Goal: Check status: Check status

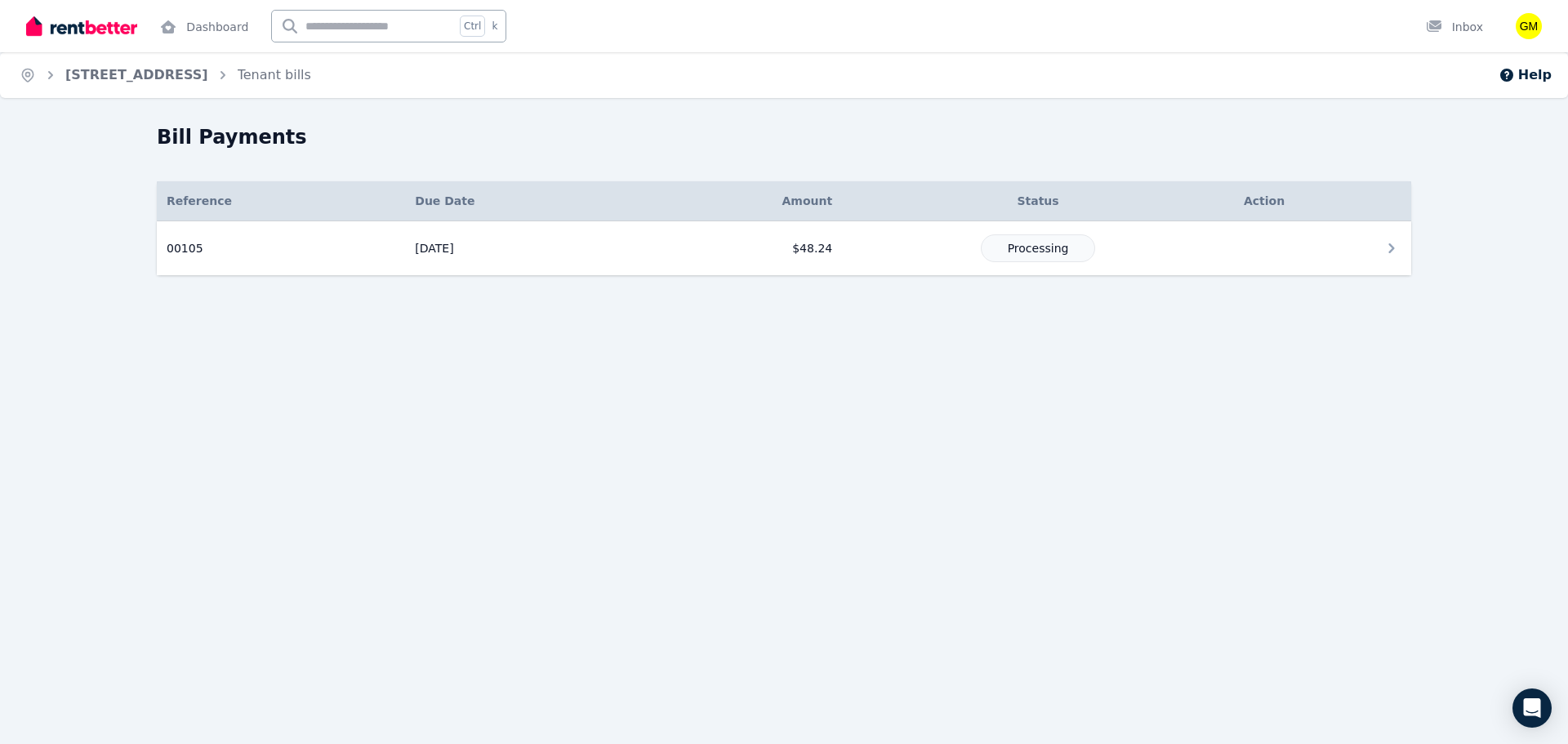
click at [1327, 253] on td at bounding box center [1322, 249] width 177 height 54
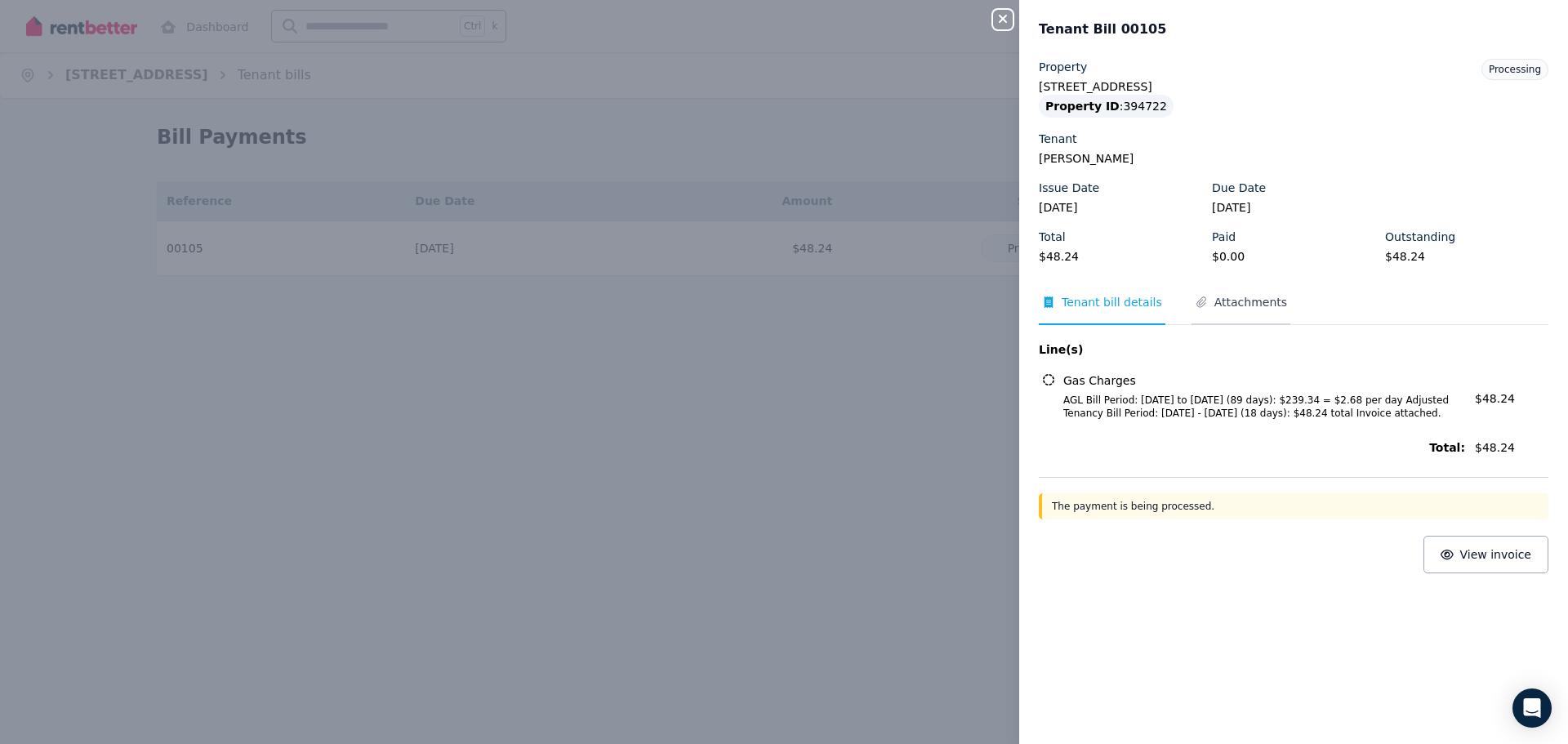
click at [1233, 300] on span "Attachments" at bounding box center [1250, 302] width 72 height 16
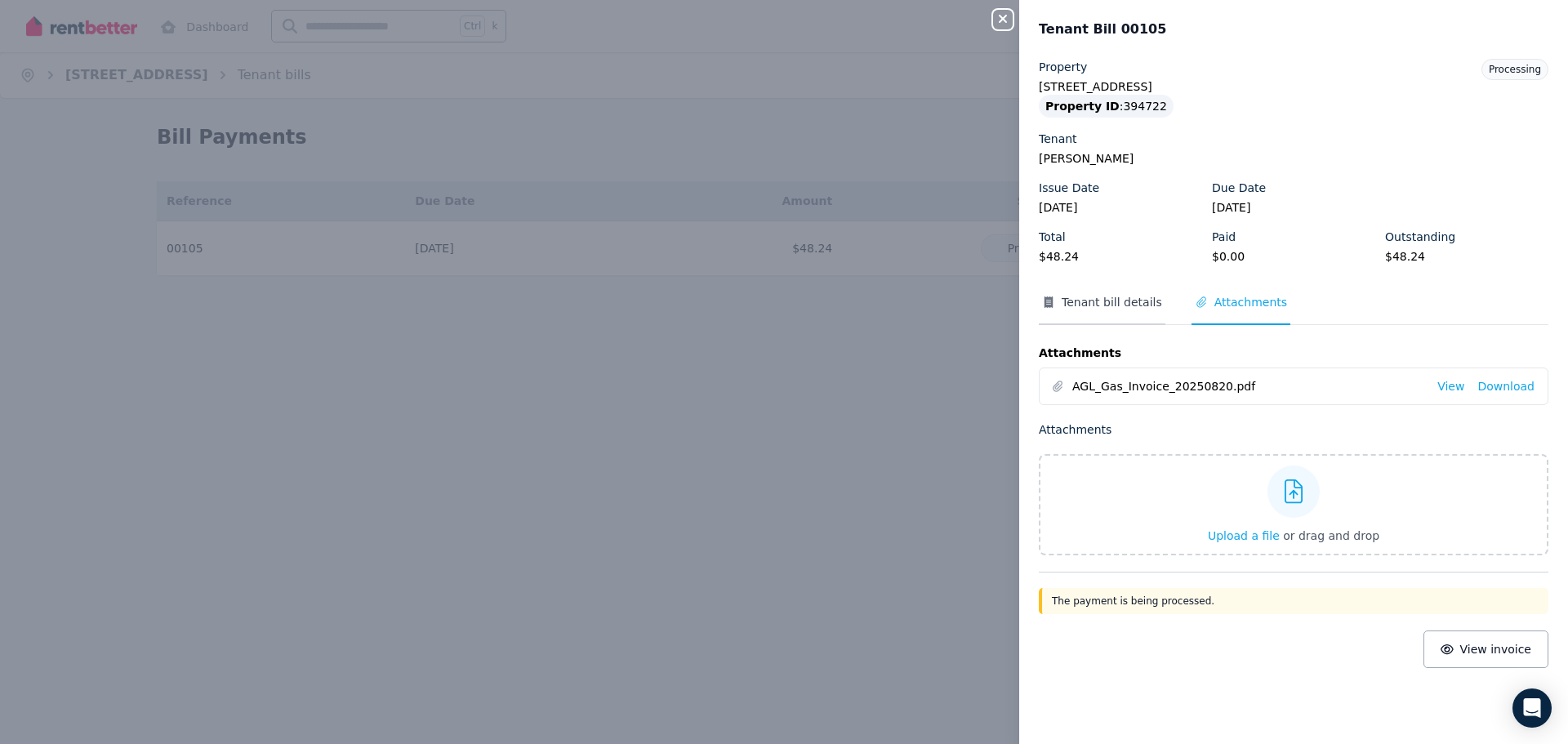
click at [1120, 298] on span "Tenant bill details" at bounding box center [1112, 302] width 100 height 16
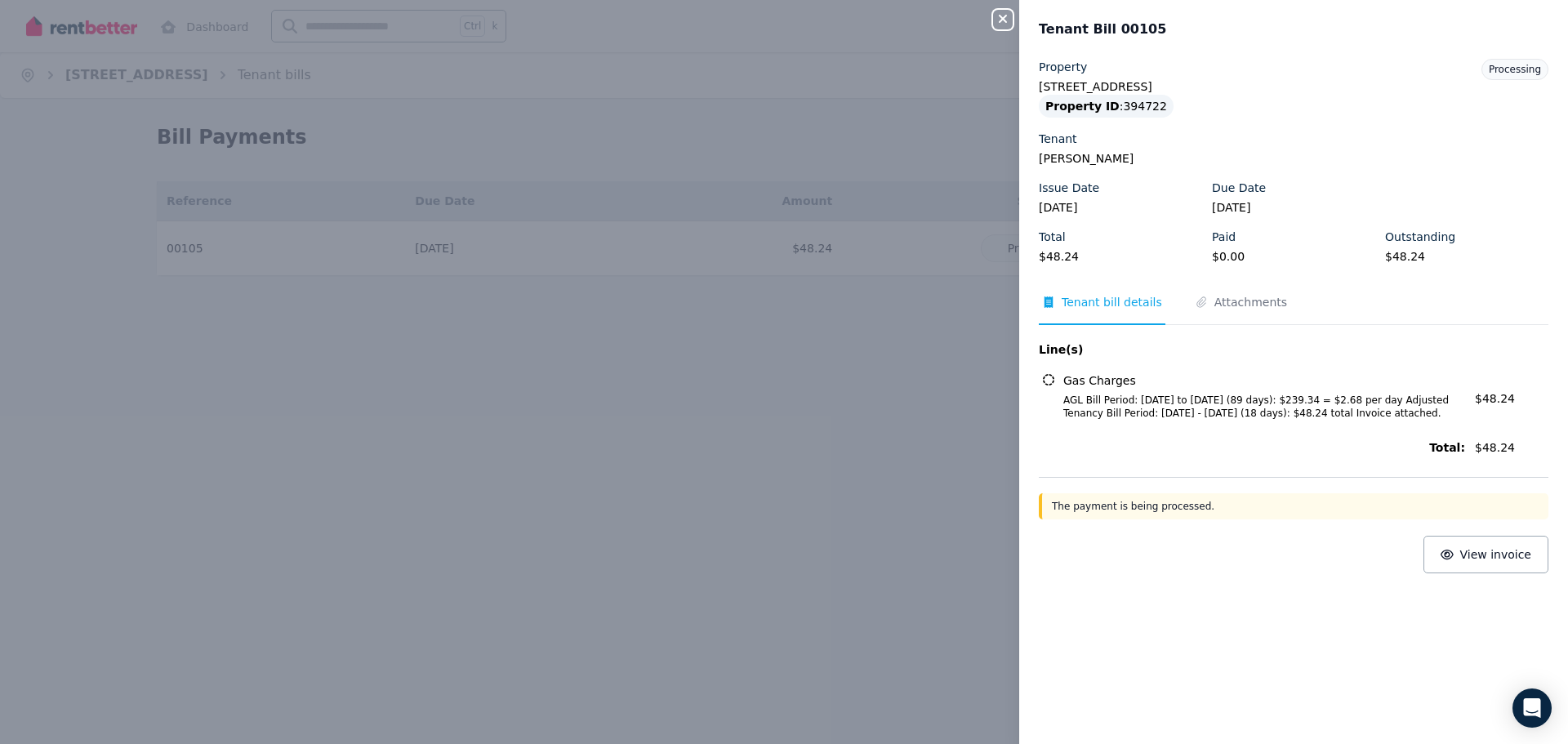
click at [999, 24] on icon "button" at bounding box center [1003, 19] width 20 height 13
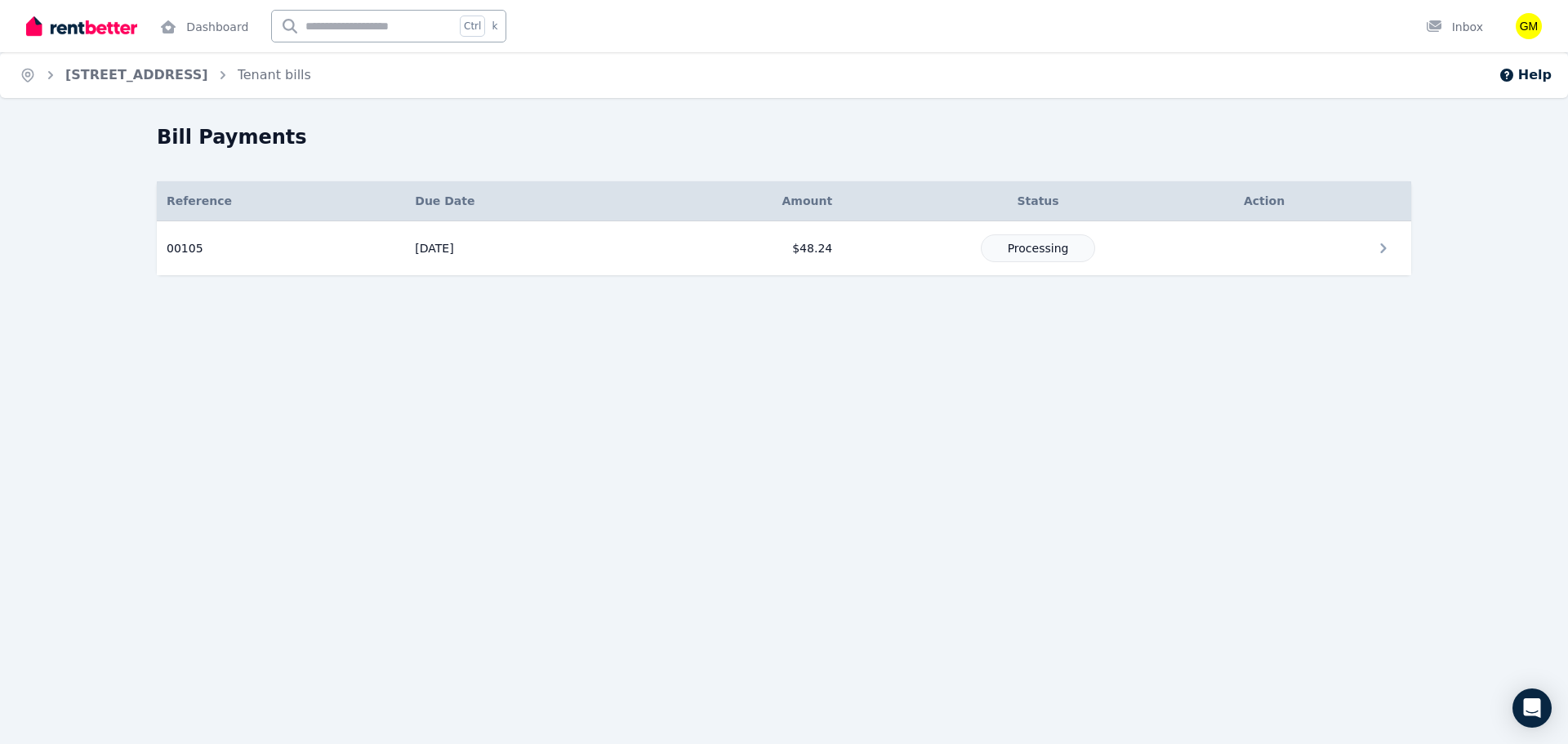
click at [1509, 28] on div "Open user menu" at bounding box center [1524, 26] width 36 height 53
click at [1528, 28] on img "button" at bounding box center [1529, 26] width 26 height 26
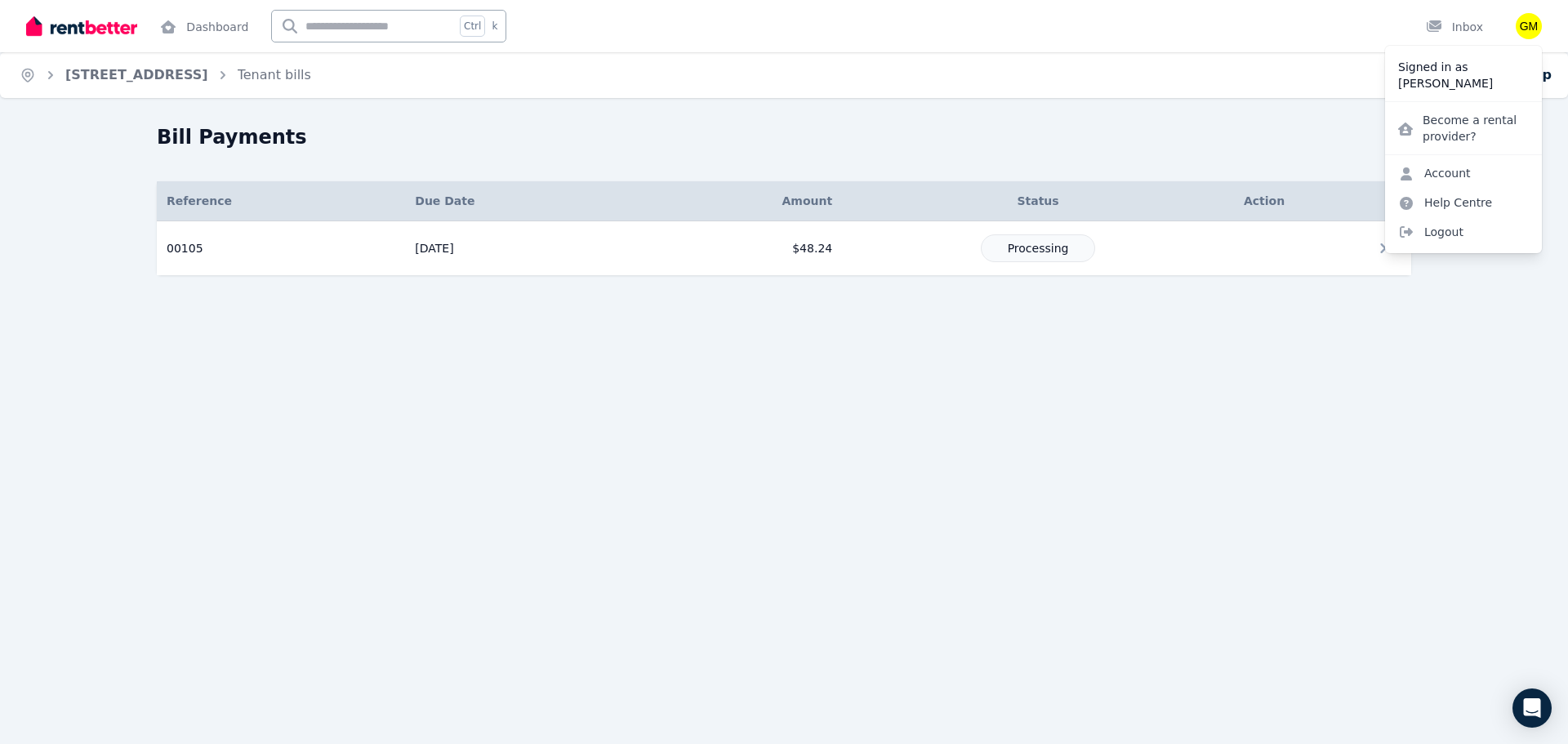
click at [1268, 125] on div "Bill Payments" at bounding box center [779, 139] width 1245 height 31
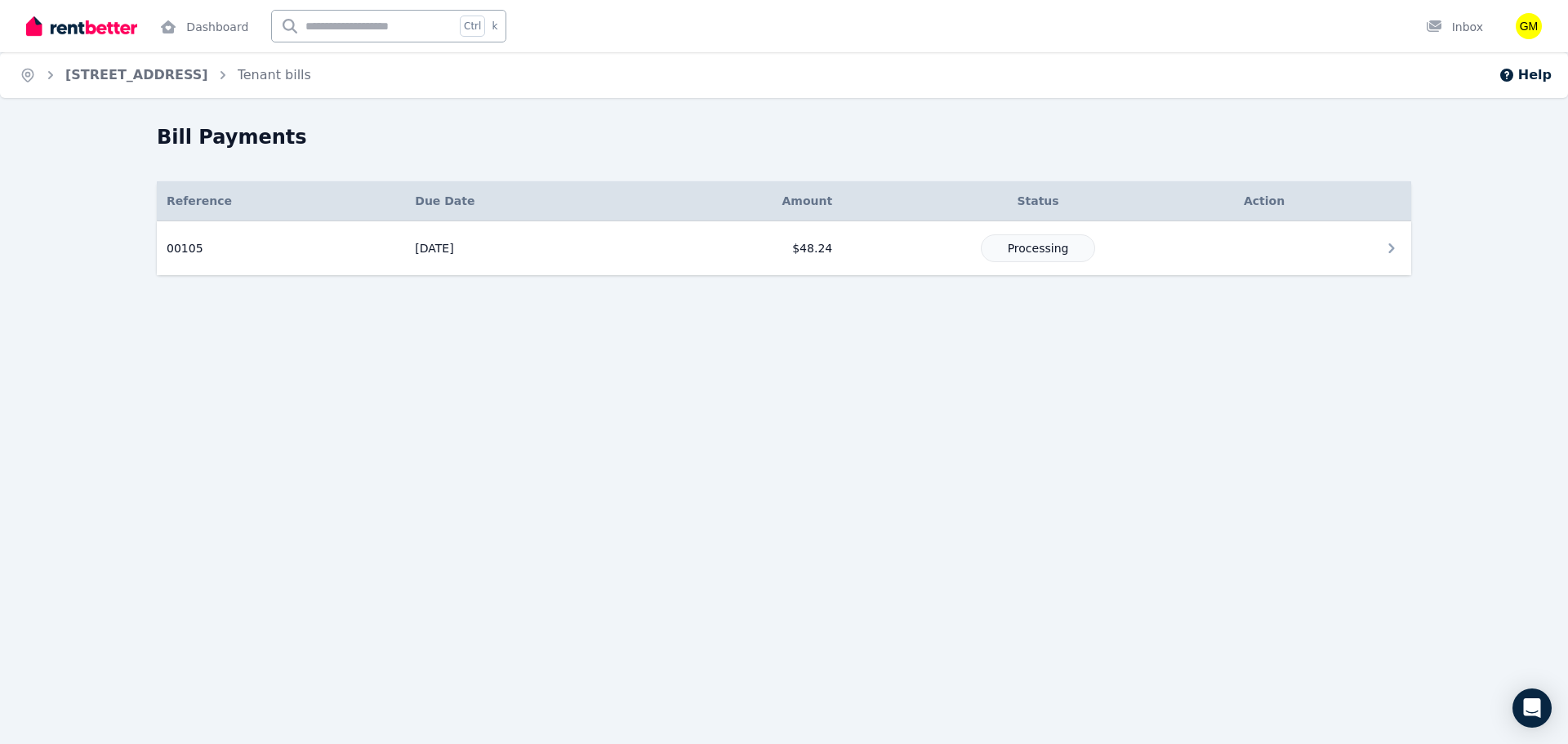
click at [581, 241] on td "[DATE]" at bounding box center [520, 249] width 232 height 54
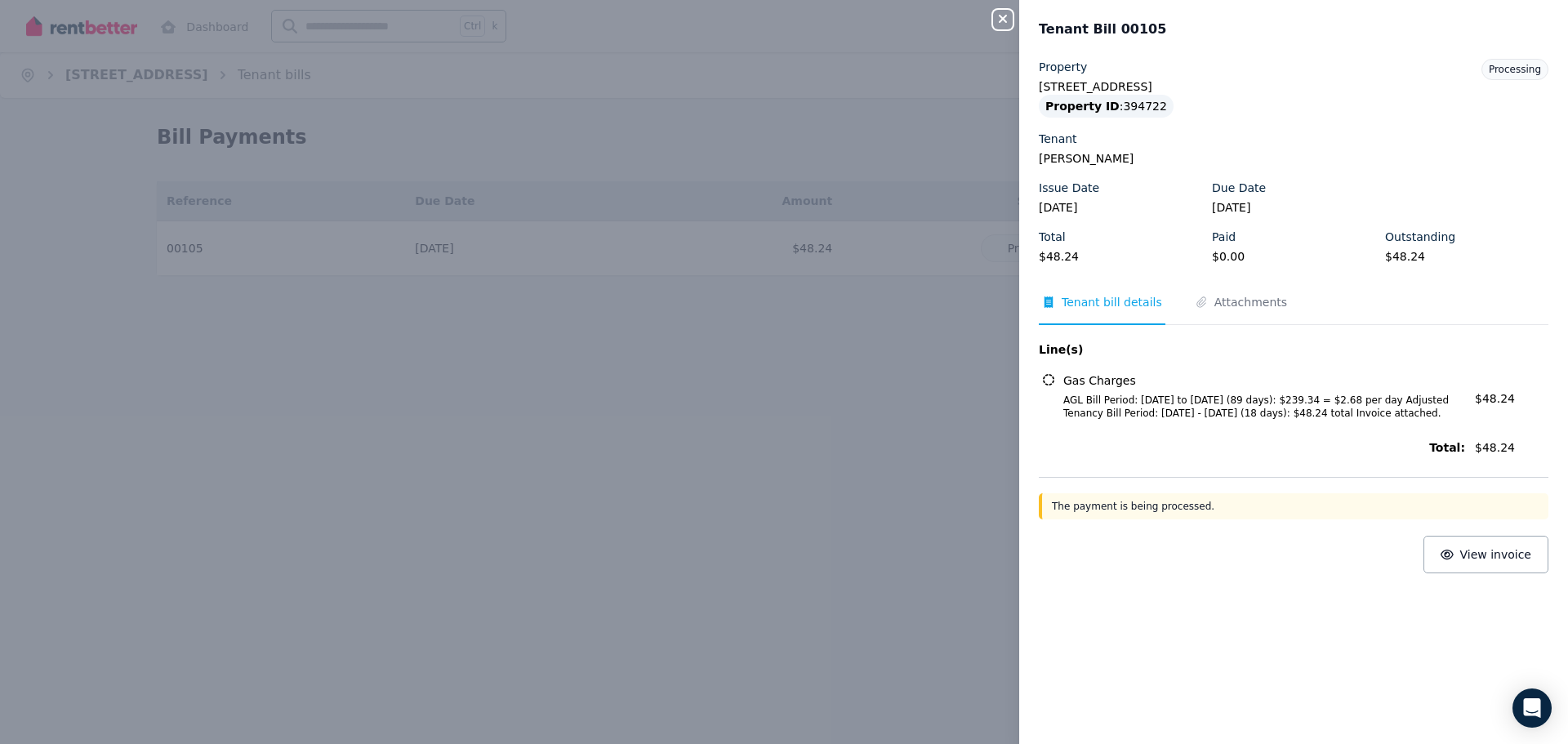
click at [1007, 22] on icon "button" at bounding box center [1003, 19] width 20 height 13
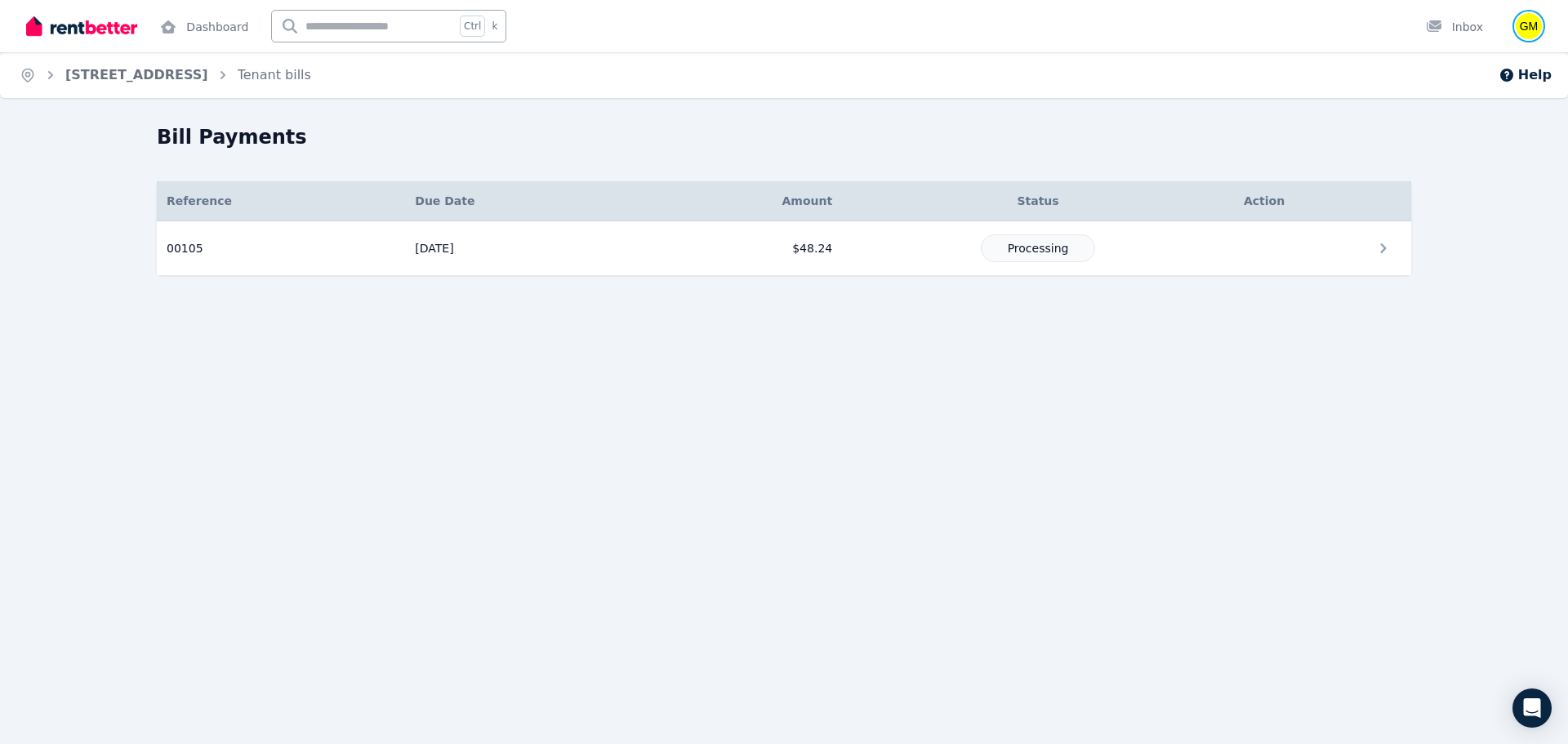
click at [1530, 22] on img "button" at bounding box center [1529, 26] width 26 height 26
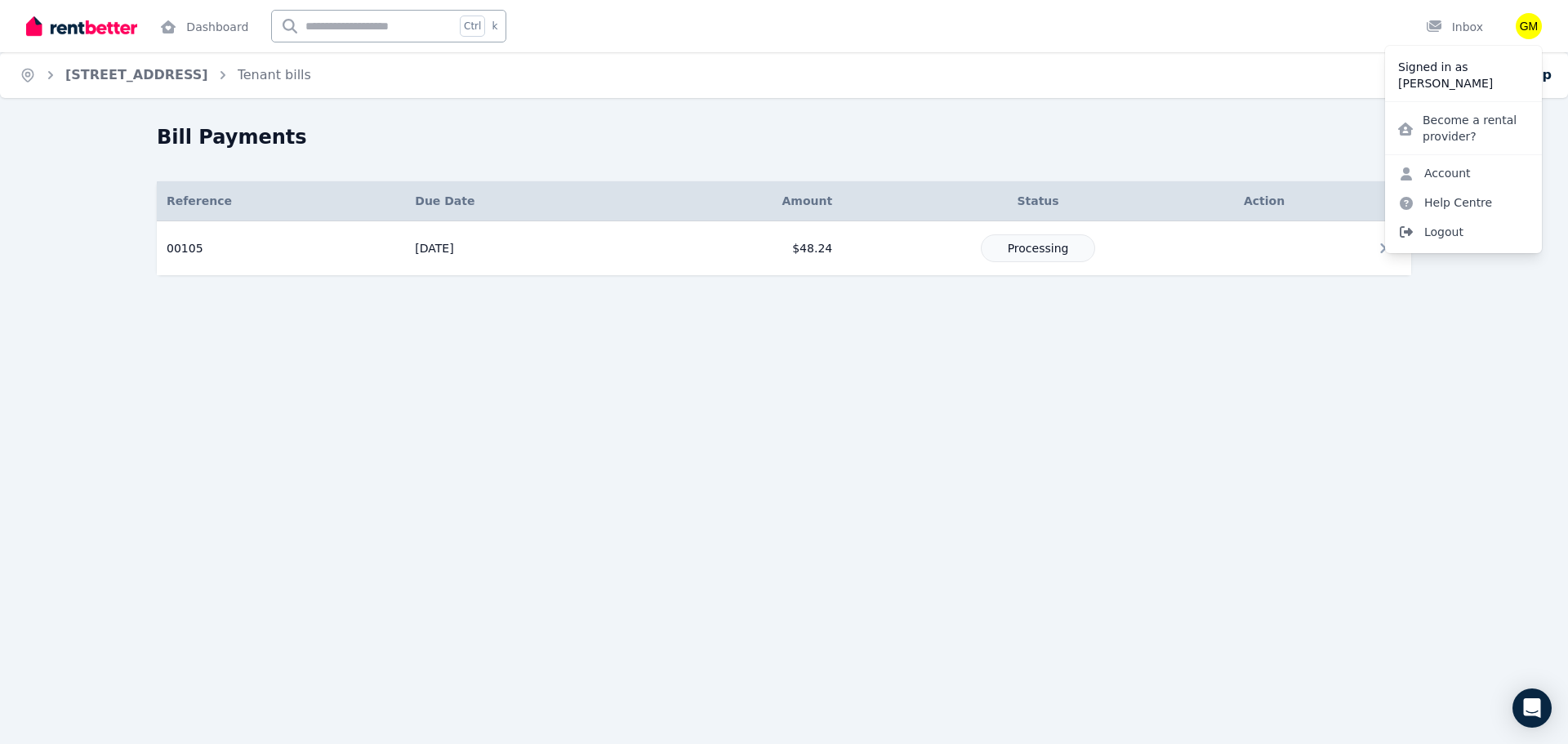
click at [1431, 229] on span "Logout" at bounding box center [1463, 231] width 157 height 29
